Goal: Go to known website: Access a specific website the user already knows

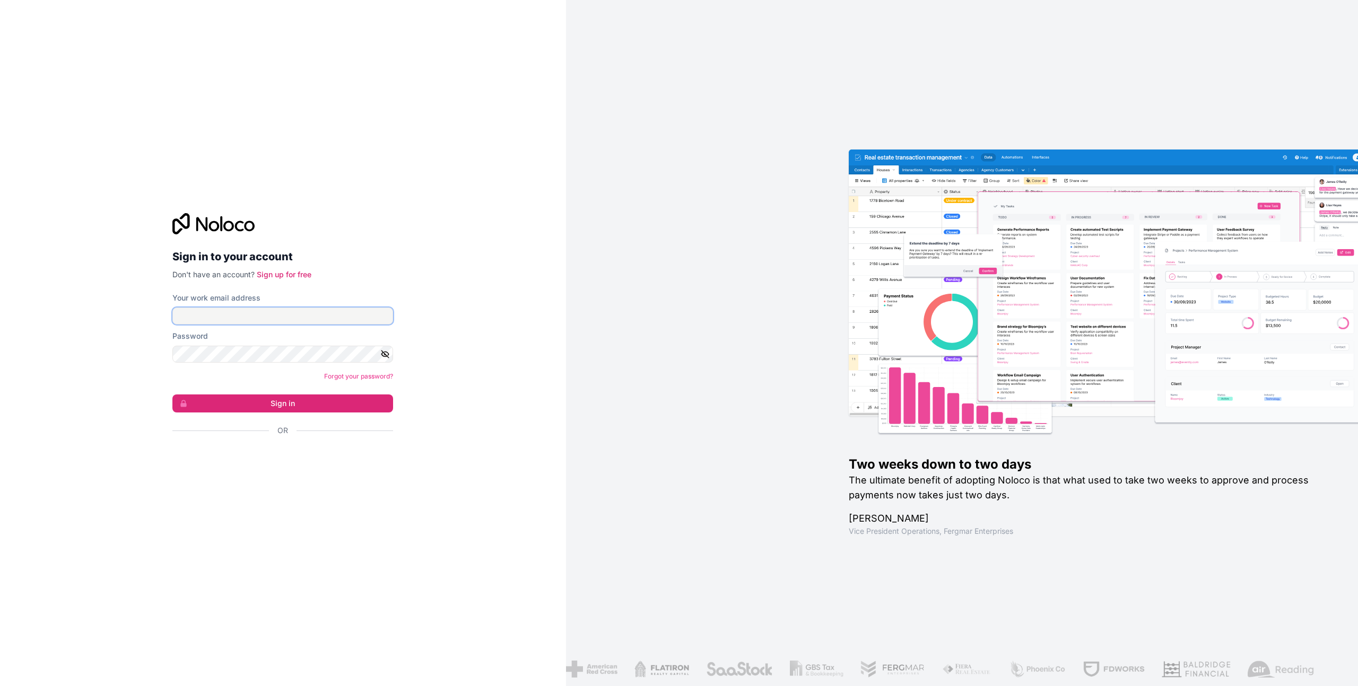
click at [283, 317] on input "Your work email address" at bounding box center [282, 316] width 221 height 17
click at [277, 320] on input "Your work email address" at bounding box center [282, 316] width 221 height 17
click at [532, 346] on div "Sign in to your account Don't have an account? Sign up for free Your work email…" at bounding box center [283, 343] width 566 height 686
click at [288, 323] on input "Your work email address" at bounding box center [282, 316] width 221 height 17
click at [393, 346] on div at bounding box center [393, 346] width 0 height 0
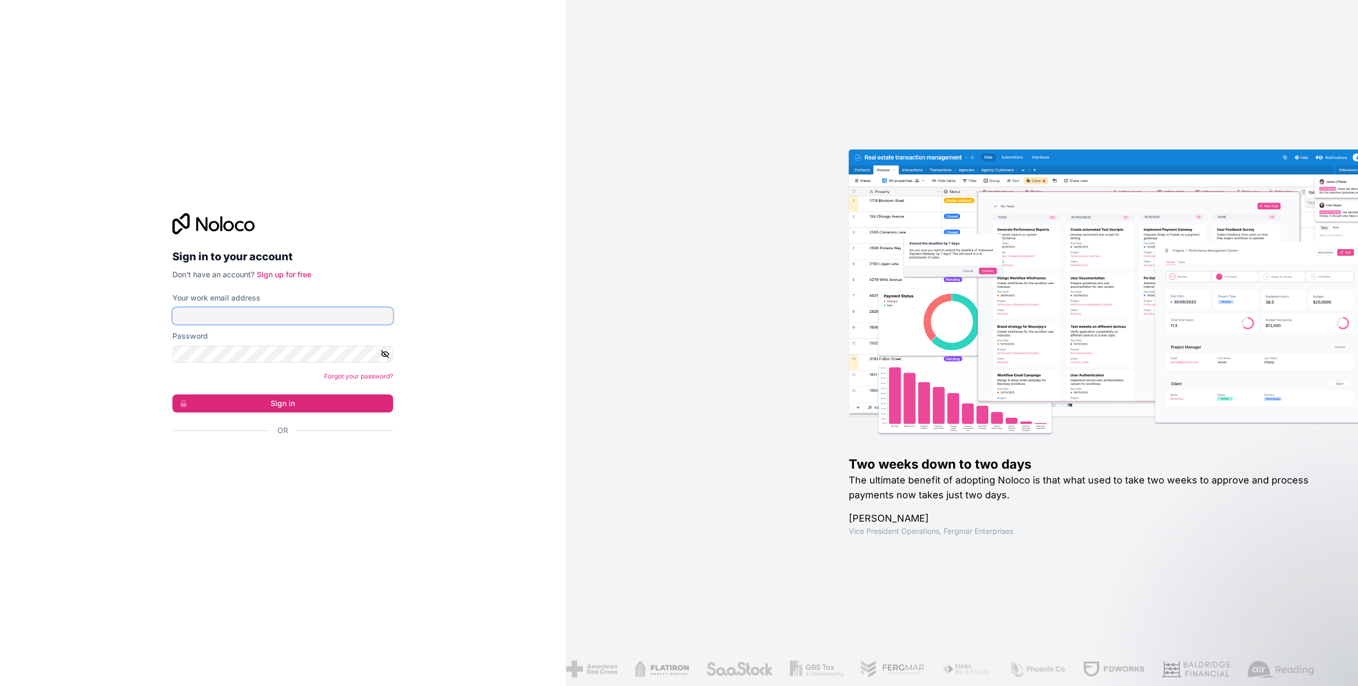
type input "**********"
click at [315, 403] on button "Sign in" at bounding box center [282, 404] width 221 height 18
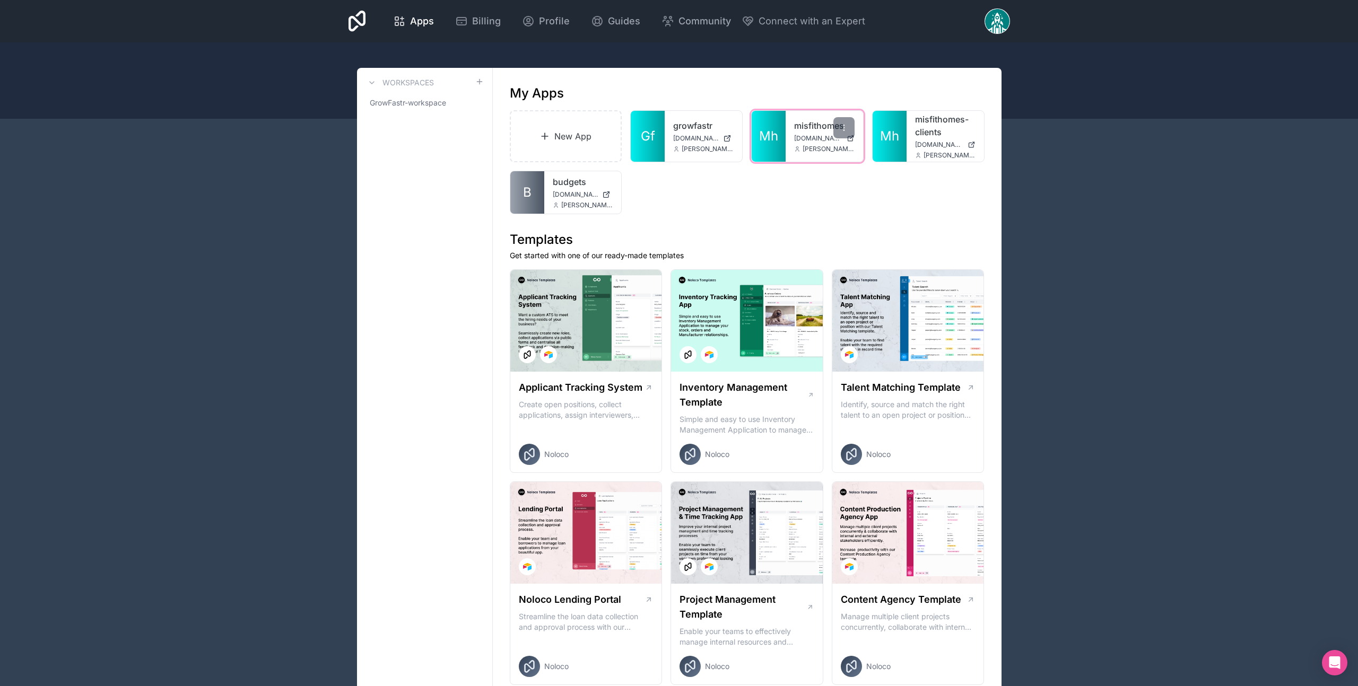
click at [816, 124] on link "misfithomes" at bounding box center [824, 125] width 60 height 13
